Goal: Information Seeking & Learning: Learn about a topic

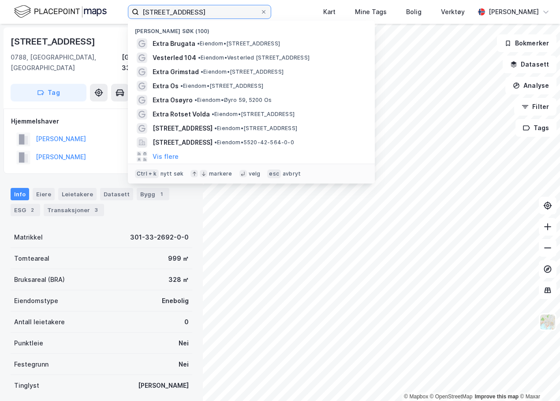
drag, startPoint x: 215, startPoint y: 14, endPoint x: 95, endPoint y: 11, distance: 120.0
click at [95, 11] on div "lillevannsveien 55b Nylige søk (100) Extra Brugata • Eiendom • Brugata 2, 3825 …" at bounding box center [280, 12] width 560 height 24
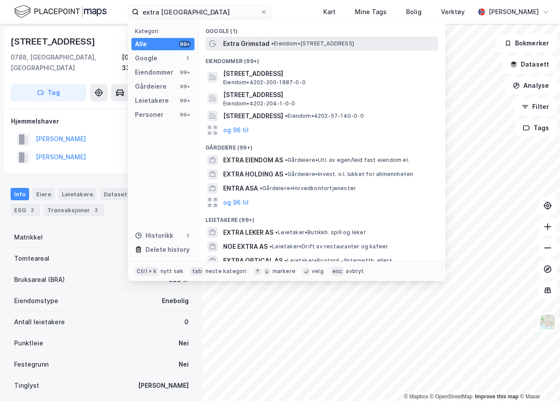
click at [293, 43] on span "• Eiendom • Guldmandsveien 2, 4876 Grimstad" at bounding box center [312, 43] width 83 height 7
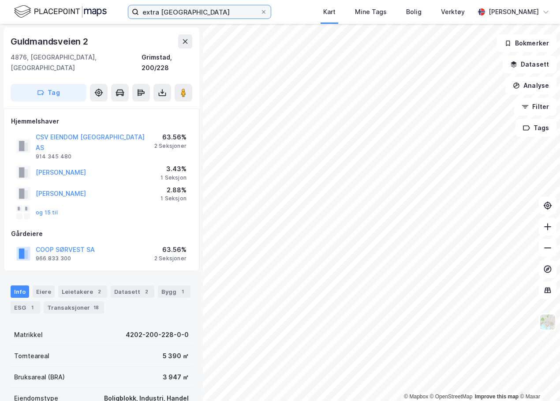
click at [172, 12] on input "extra grimstad" at bounding box center [199, 11] width 121 height 13
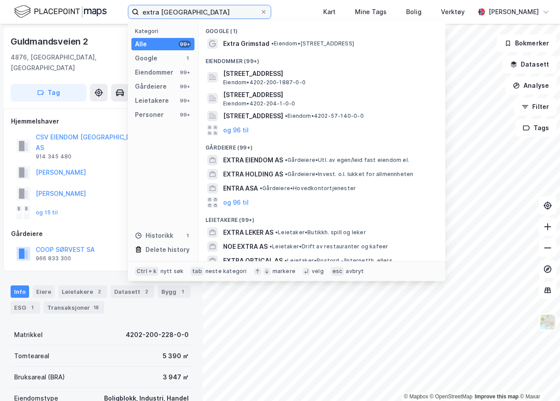
click at [172, 12] on input "extra grimstad" at bounding box center [199, 11] width 121 height 13
click at [201, 13] on input "extra grimstad" at bounding box center [199, 11] width 121 height 13
click at [202, 14] on input "extra grimstad" at bounding box center [199, 11] width 121 height 13
drag, startPoint x: 196, startPoint y: 13, endPoint x: 126, endPoint y: 13, distance: 70.1
click at [126, 13] on div "extra grimstad Kategori Alle 99+ Google 1 Eiendommer 99+ Gårdeiere 99+ Leietake…" at bounding box center [280, 12] width 560 height 24
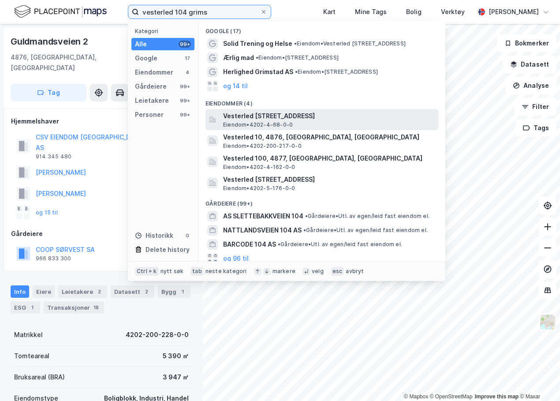
type input "vesterled 104 grims"
click at [280, 120] on span "Vesterled [STREET_ADDRESS]" at bounding box center [329, 116] width 212 height 11
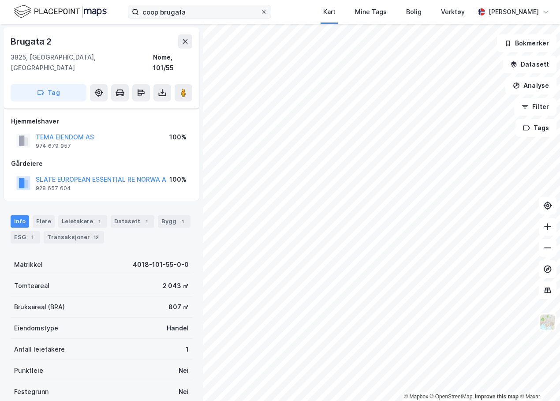
scroll to position [44, 0]
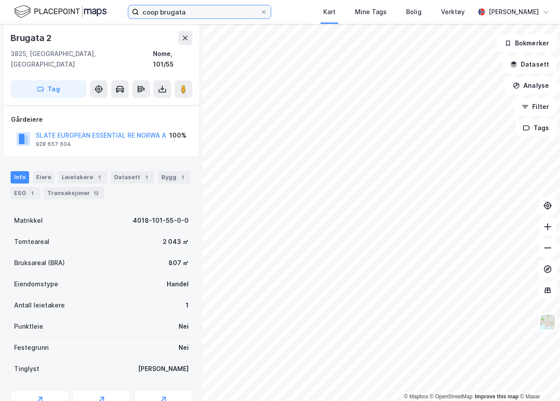
click at [194, 8] on input "coop brugata" at bounding box center [199, 11] width 121 height 13
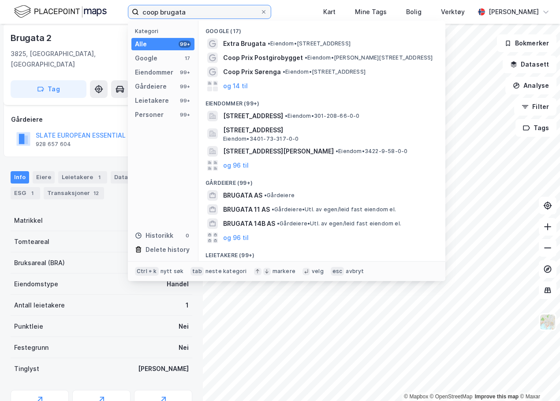
drag, startPoint x: 193, startPoint y: 11, endPoint x: 117, endPoint y: 13, distance: 76.3
click at [117, 13] on div "coop brugata Kategori Alle 99+ Google 17 Eiendommer 99+ Gårdeiere 99+ Leietaker…" at bounding box center [280, 12] width 560 height 24
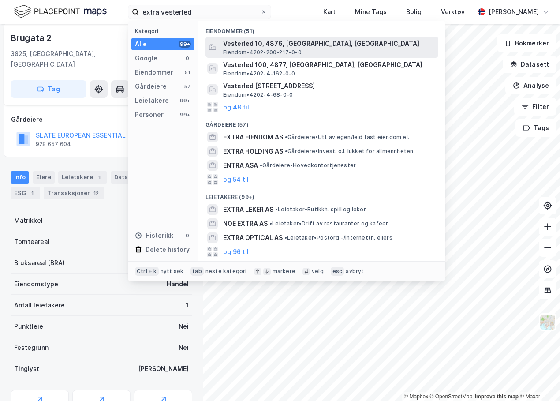
click at [305, 41] on span "Vesterled 10, 4876, [GEOGRAPHIC_DATA], [GEOGRAPHIC_DATA]" at bounding box center [329, 43] width 212 height 11
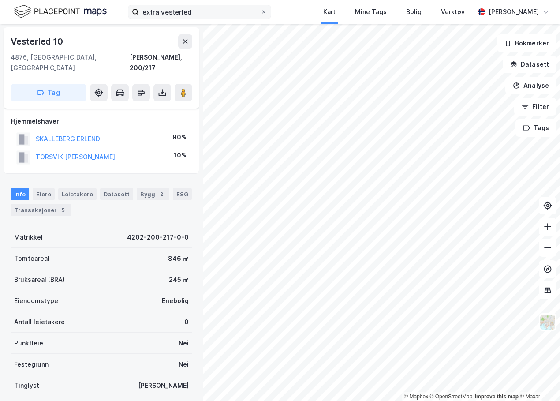
scroll to position [44, 0]
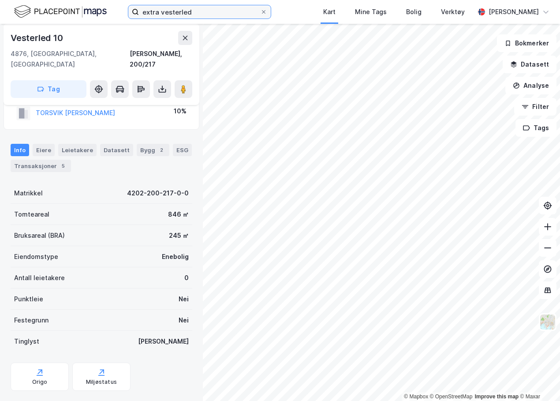
click at [199, 11] on input "extra vesterled" at bounding box center [199, 11] width 121 height 13
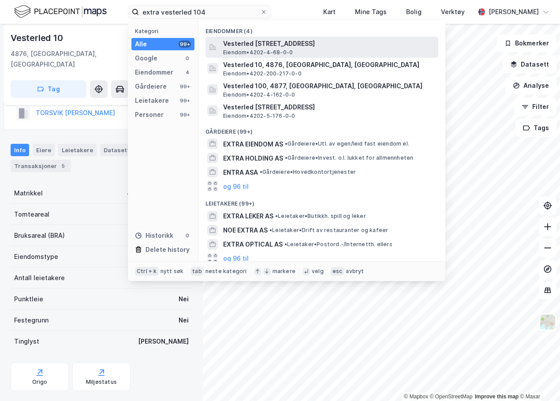
click at [253, 45] on span "Vesterled [STREET_ADDRESS]" at bounding box center [329, 43] width 212 height 11
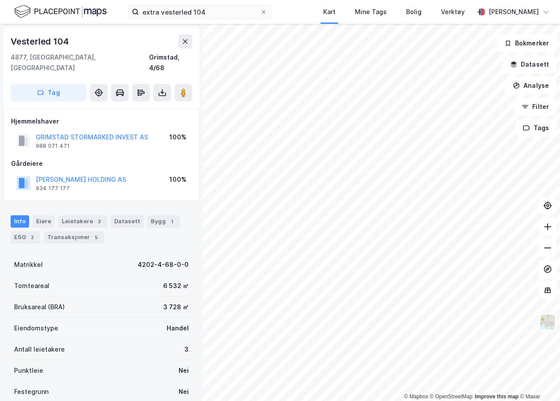
click at [125, 144] on div "Hjemmelshaver GRIMSTAD STORMARKED INVEST AS 988 071 471 100% Gårdeiere IVAR MJÅ…" at bounding box center [101, 155] width 181 height 78
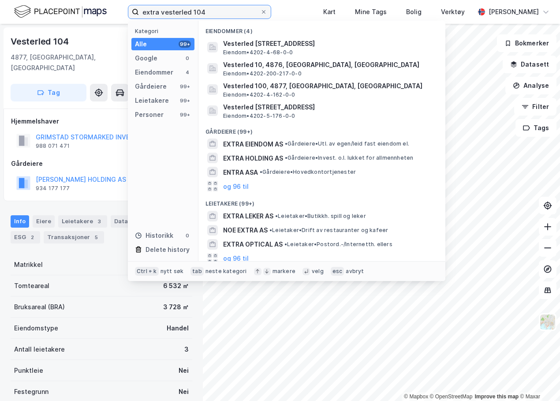
drag, startPoint x: 207, startPoint y: 11, endPoint x: 160, endPoint y: 15, distance: 46.9
click at [160, 15] on input "extra vesterled 104" at bounding box center [199, 11] width 121 height 13
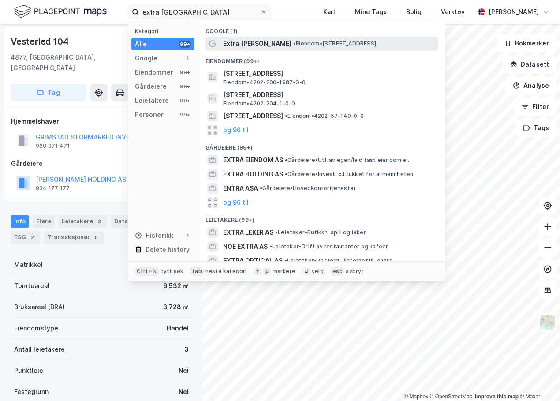
click at [293, 41] on span "• Eiendom • Guldmandsveien 2, 4876 Grimstad" at bounding box center [334, 43] width 83 height 7
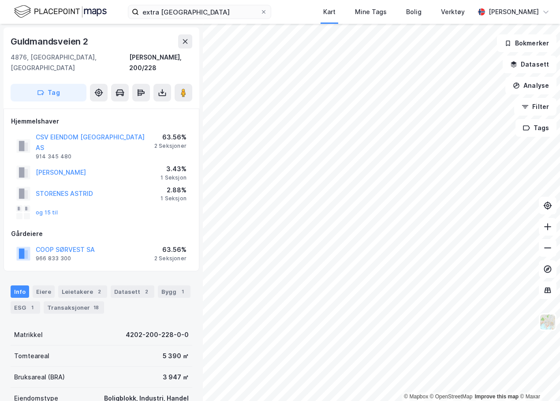
scroll to position [1, 0]
click at [209, 400] on html "extra grimstad Kart Mine Tags Bolig Verktøy Kaja Bjordal © Mapbox © OpenStreetM…" at bounding box center [280, 200] width 560 height 401
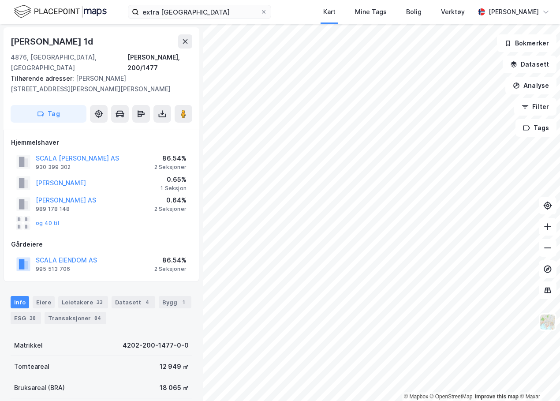
scroll to position [1, 0]
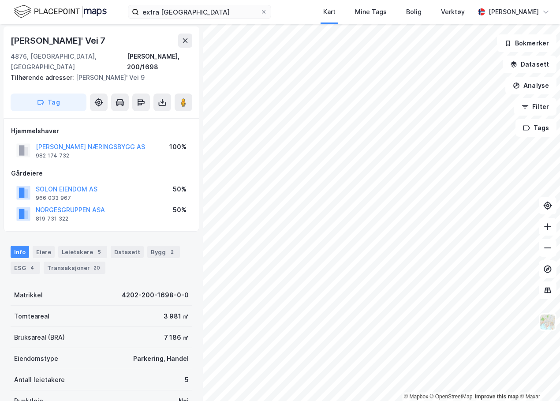
scroll to position [1, 0]
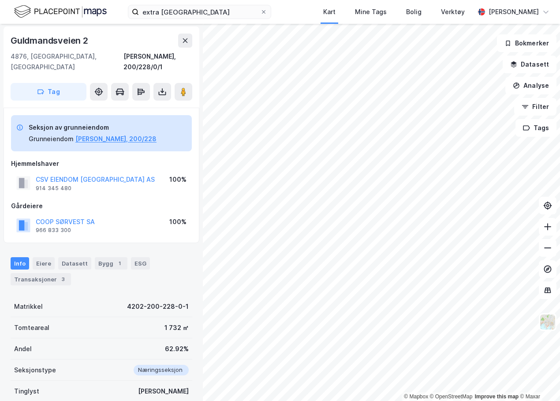
scroll to position [1, 0]
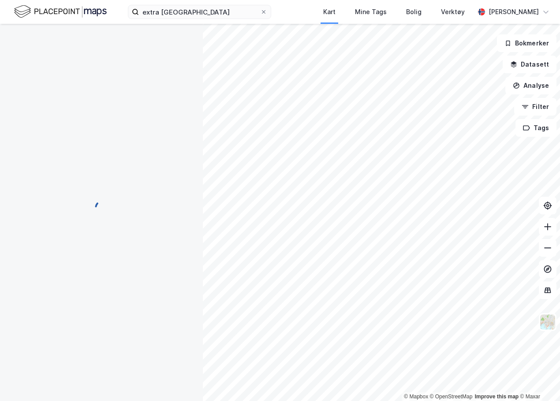
scroll to position [1, 0]
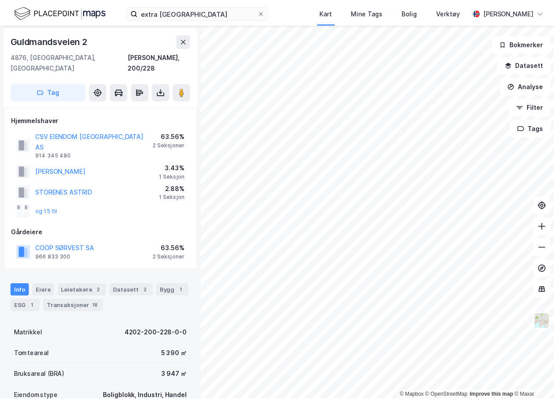
scroll to position [1, 0]
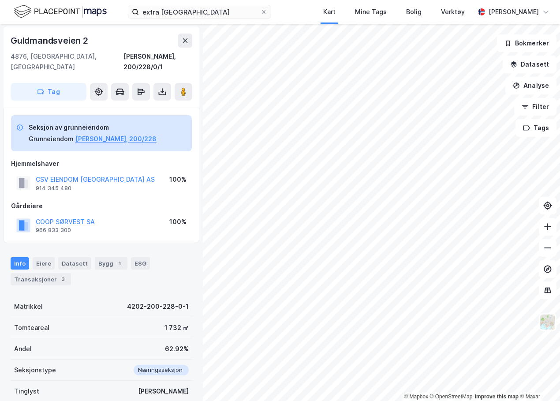
click at [560, 237] on html "extra grimstad Kart Mine Tags Bolig Verktøy Kaja Bjordal © Mapbox © OpenStreetM…" at bounding box center [280, 200] width 560 height 401
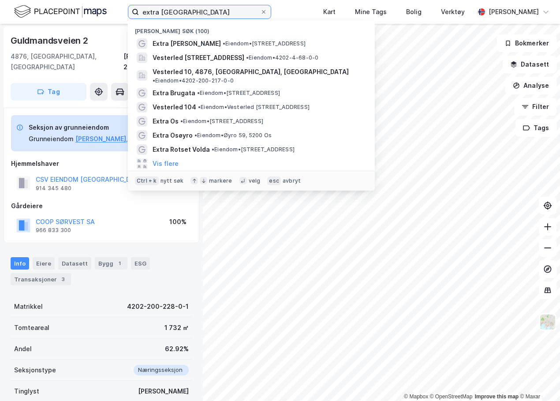
click at [196, 11] on input "extra grimstad" at bounding box center [199, 11] width 121 height 13
click at [171, 12] on input "extra grimstad" at bounding box center [199, 11] width 121 height 13
click at [172, 12] on input "extra grimstad" at bounding box center [199, 11] width 121 height 13
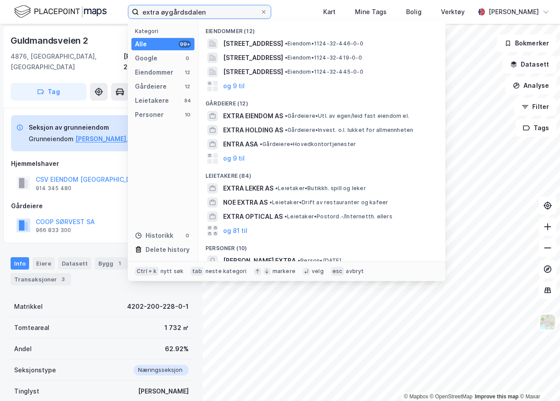
click at [187, 11] on input "extra øygårdsdalen" at bounding box center [199, 11] width 121 height 13
type input "extra vesterleden 104"
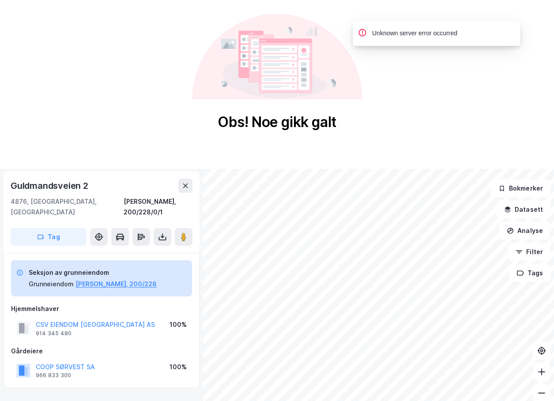
scroll to position [1, 0]
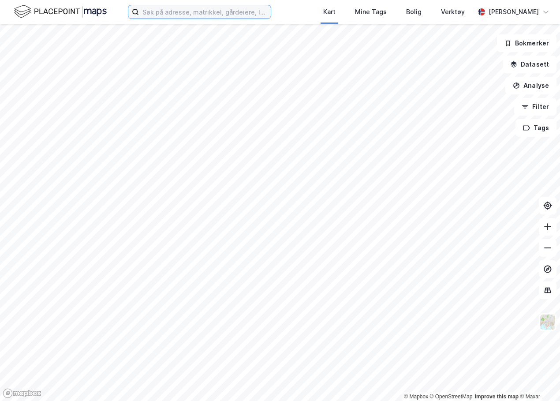
click at [172, 12] on input at bounding box center [205, 11] width 132 height 13
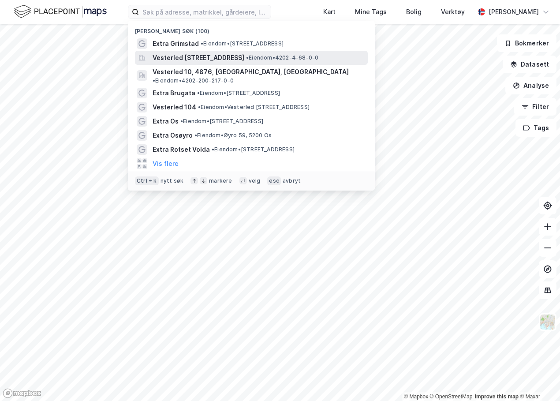
click at [180, 52] on span "Vesterled [STREET_ADDRESS]" at bounding box center [199, 57] width 92 height 11
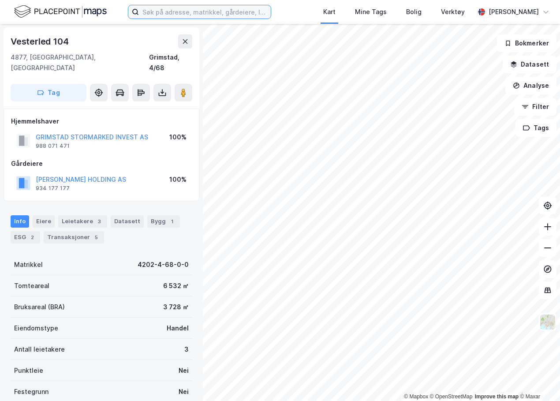
click at [165, 15] on input at bounding box center [205, 11] width 132 height 13
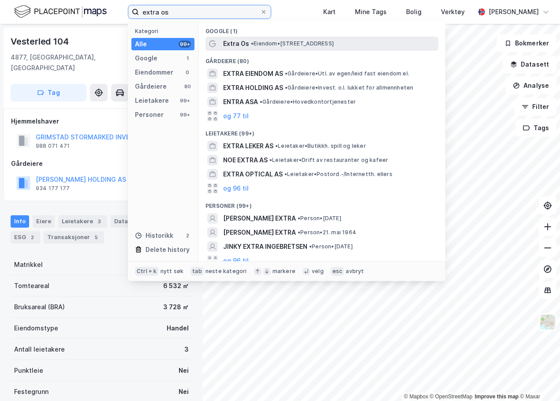
type input "extra os"
click at [258, 41] on span "• Eiendom • [STREET_ADDRESS]" at bounding box center [292, 43] width 83 height 7
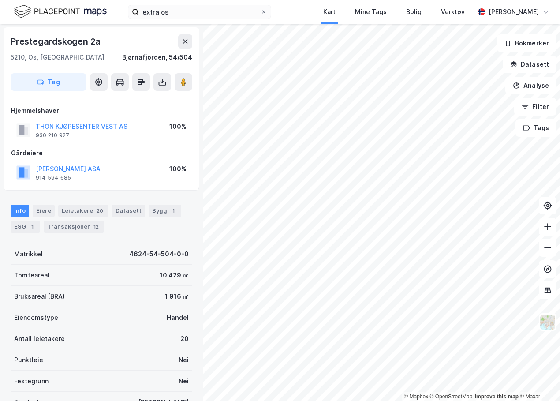
click at [294, 13] on div "extra os Kart Mine Tags Bolig Verktøy [PERSON_NAME]" at bounding box center [280, 12] width 560 height 24
click at [75, 225] on div "Transaksjoner 12" at bounding box center [74, 227] width 60 height 12
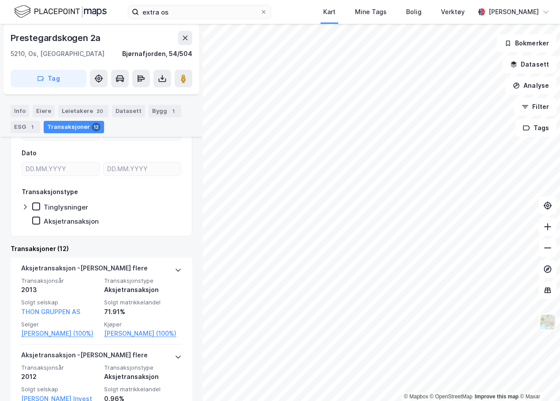
scroll to position [128, 0]
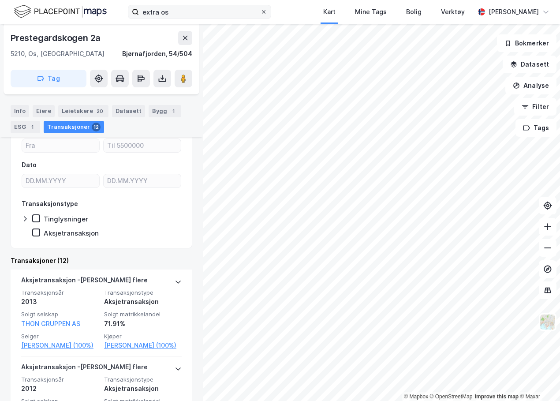
click at [266, 11] on icon at bounding box center [263, 11] width 5 height 5
click at [260, 11] on input "extra os" at bounding box center [199, 11] width 121 height 13
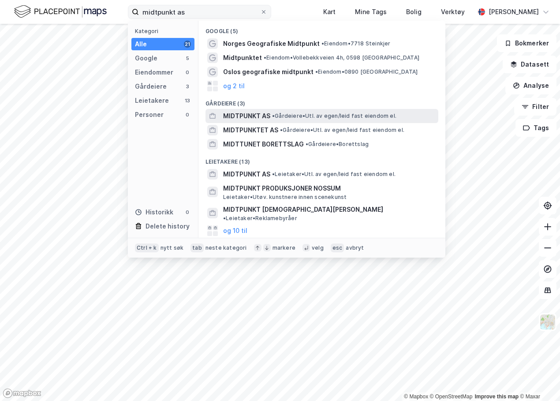
click at [282, 119] on span "• Gårdeiere • Utl. av egen/leid fast eiendom el." at bounding box center [334, 115] width 124 height 7
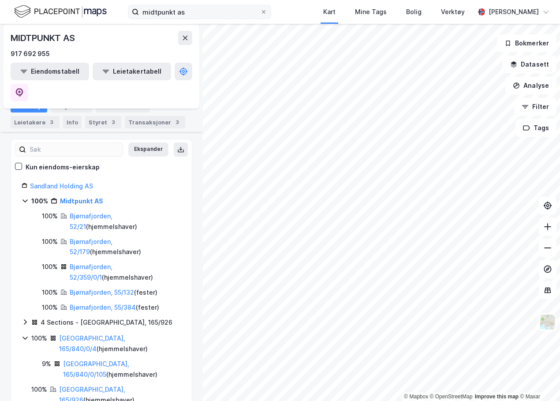
scroll to position [88, 0]
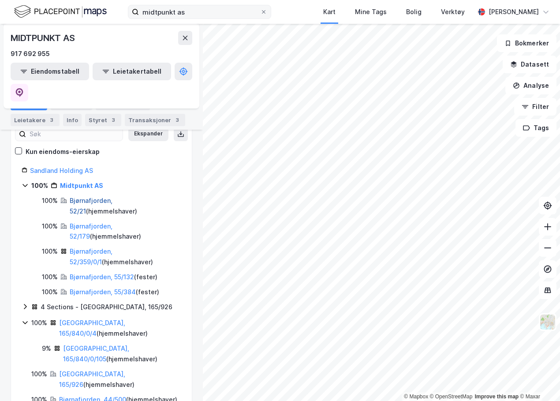
click at [108, 197] on link "Bjørnafjorden, 52/21" at bounding box center [91, 206] width 43 height 18
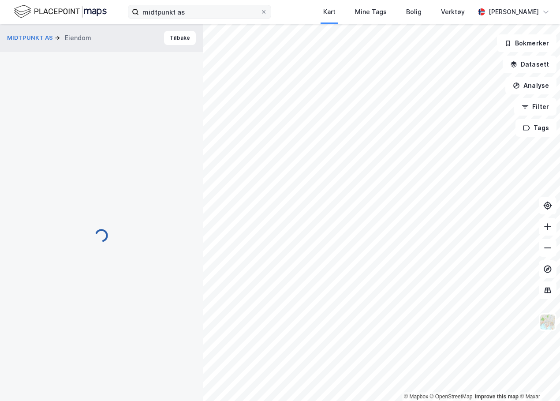
scroll to position [108, 0]
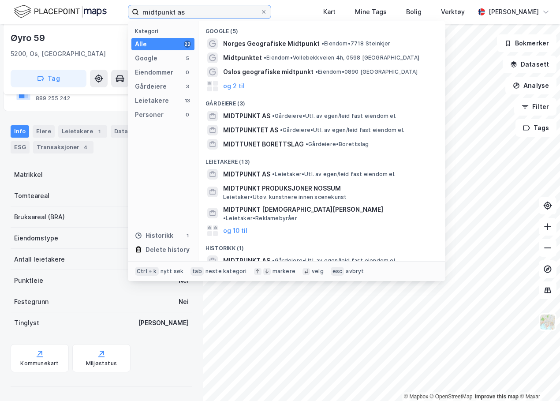
click at [192, 9] on input "midtpunkt as" at bounding box center [199, 11] width 121 height 13
drag, startPoint x: 188, startPoint y: 12, endPoint x: 124, endPoint y: 15, distance: 64.0
click at [124, 15] on div "midtpunkt as Kategori Alle 22 Google 5 Eiendommer 0 Gårdeiere 3 Leietakere 13 P…" at bounding box center [280, 12] width 560 height 24
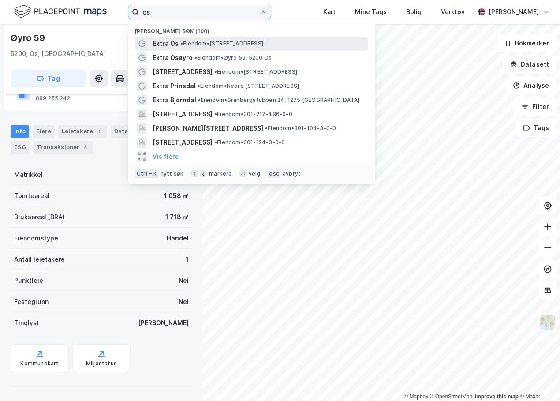
type input "os"
click at [231, 45] on span "• Eiendom • [STREET_ADDRESS]" at bounding box center [221, 43] width 83 height 7
